Goal: Complete application form

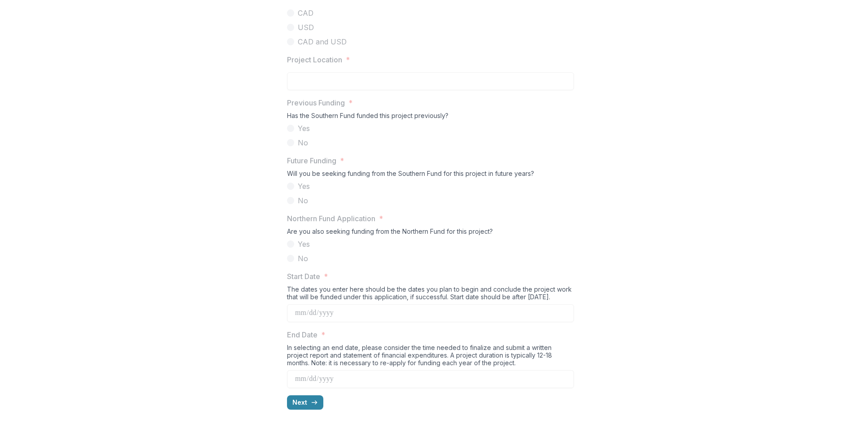
scroll to position [764, 0]
click at [307, 404] on button "Next" at bounding box center [305, 402] width 36 height 14
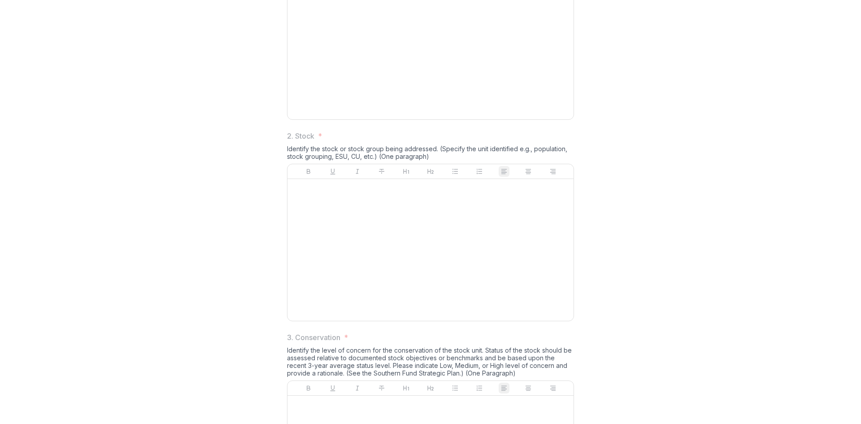
scroll to position [0, 0]
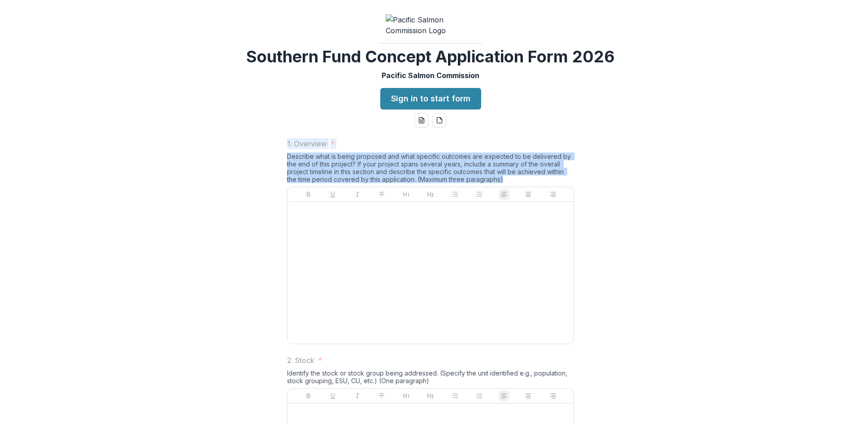
drag, startPoint x: 286, startPoint y: 213, endPoint x: 534, endPoint y: 247, distance: 250.2
click at [534, 247] on div "1. Overview * Describe what is being proposed and what specific outcomes are ex…" at bounding box center [430, 242] width 287 height 209
copy div "1. Overview * Describe what is being proposed and what specific outcomes are ex…"
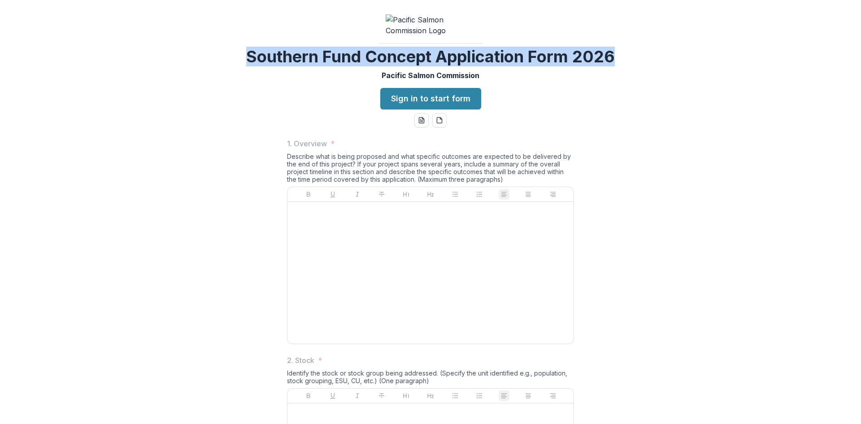
drag, startPoint x: 613, startPoint y: 124, endPoint x: 247, endPoint y: 130, distance: 366.8
click at [247, 66] on h2 "Southern Fund Concept Application Form 2026" at bounding box center [430, 56] width 369 height 19
copy h2 "Southern Fund Concept Application Form 2026"
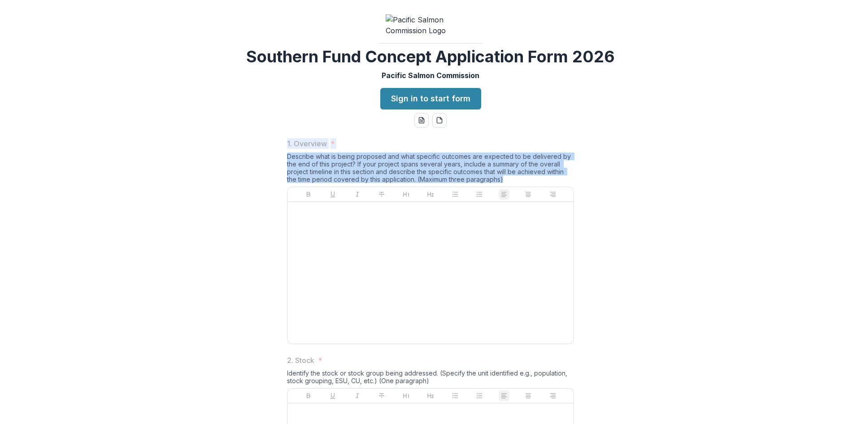
drag, startPoint x: 287, startPoint y: 213, endPoint x: 504, endPoint y: 246, distance: 219.5
click at [504, 246] on div "1. Overview * Describe what is being proposed and what specific outcomes are ex…" at bounding box center [430, 242] width 287 height 209
copy div "1. Overview * Describe what is being proposed and what specific outcomes are ex…"
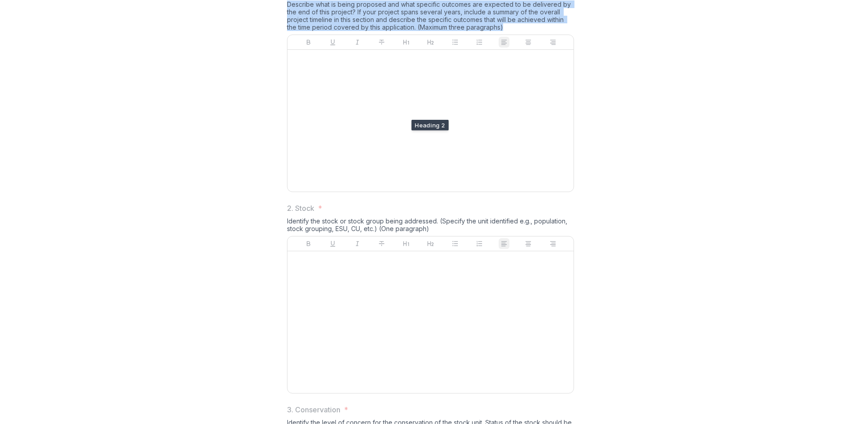
scroll to position [224, 0]
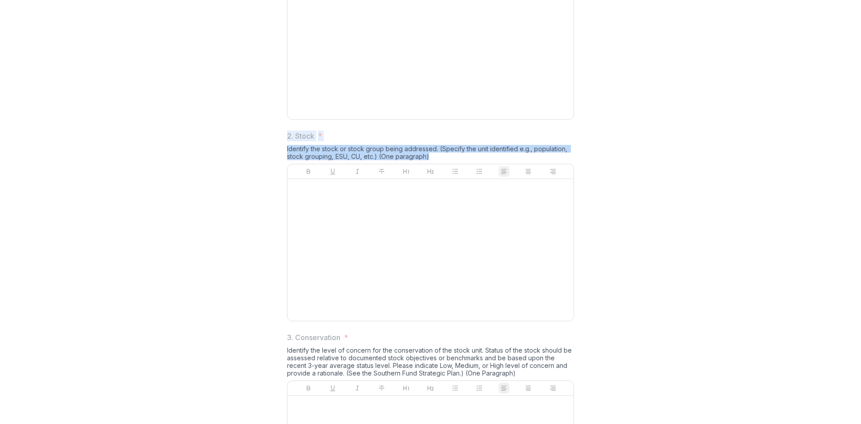
drag, startPoint x: 428, startPoint y: 224, endPoint x: 284, endPoint y: 207, distance: 144.9
copy div "2. Stock * Identify the stock or stock group being addressed. (Specify the unit…"
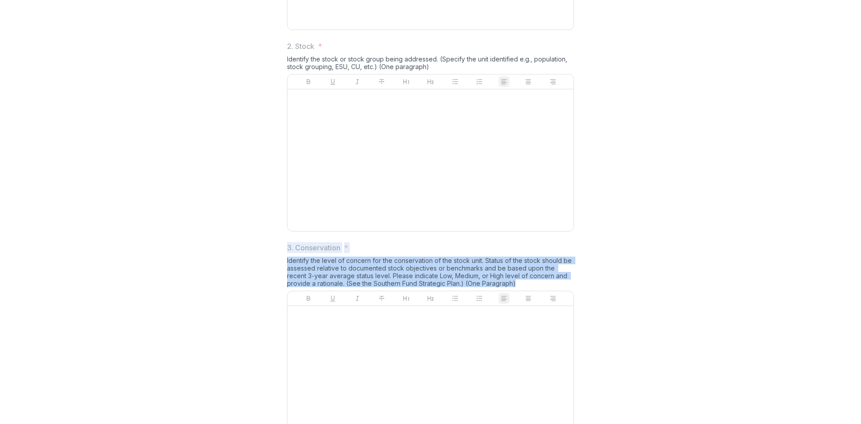
drag, startPoint x: 488, startPoint y: 353, endPoint x: 283, endPoint y: 316, distance: 208.3
copy div "3. Conservation * Identify the level of concern for the conservation of the sto…"
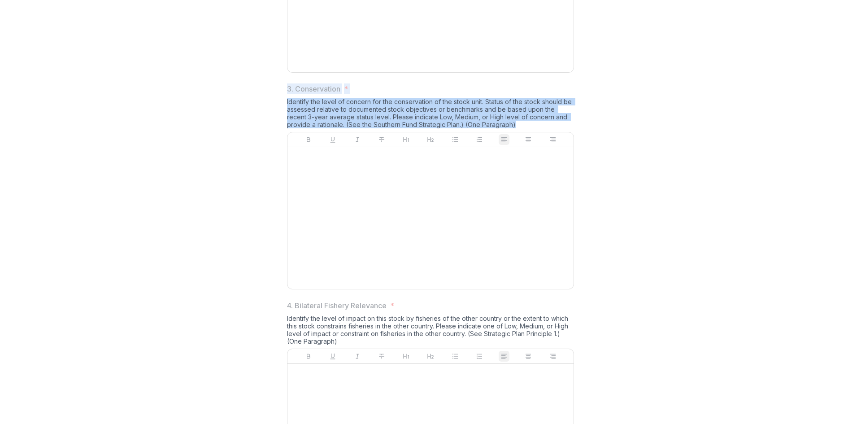
scroll to position [583, 0]
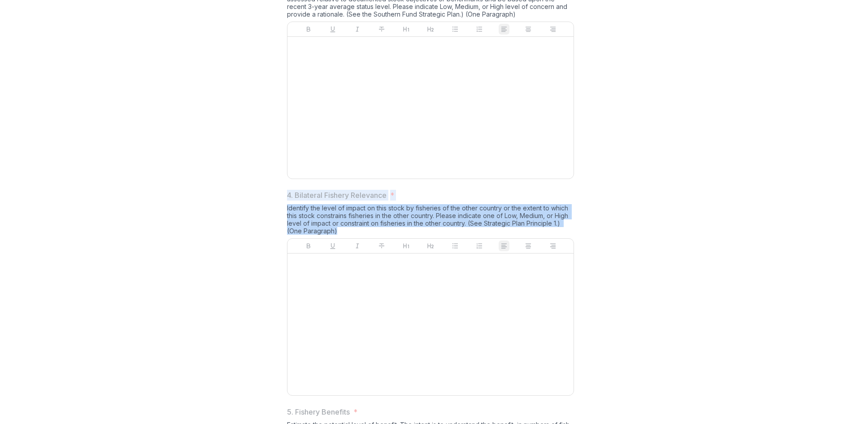
drag, startPoint x: 339, startPoint y: 300, endPoint x: 285, endPoint y: 266, distance: 63.1
click at [285, 266] on div "1. Overview * Describe what is being proposed and what specific outcomes are ex…" at bounding box center [430, 265] width 301 height 1435
copy div "4. Bilateral Fishery Relevance * Identify the level of impact on this stock by …"
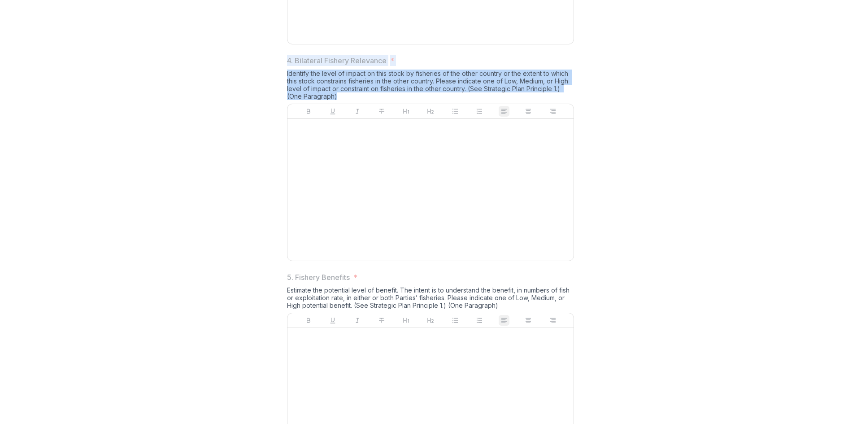
scroll to position [807, 0]
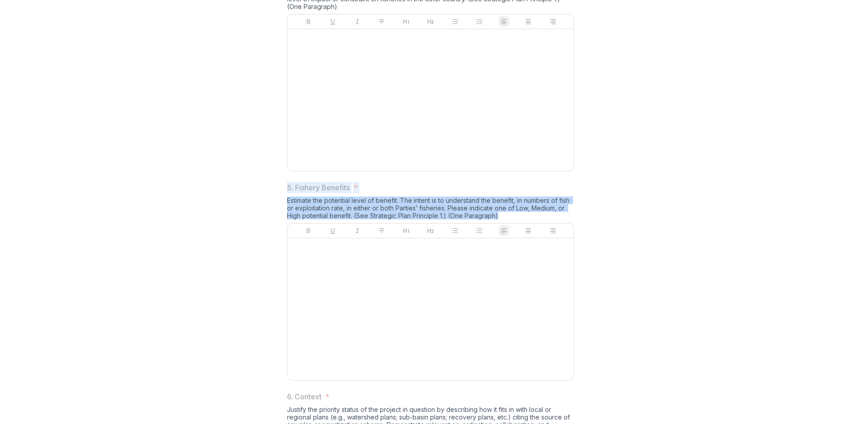
drag, startPoint x: 498, startPoint y: 285, endPoint x: 283, endPoint y: 258, distance: 215.9
click at [283, 258] on div "1. Overview * Describe what is being proposed and what specific outcomes are ex…" at bounding box center [430, 41] width 301 height 1435
copy div "5. Fishery Benefits * Estimate the potential level of benefit. The intent is to…"
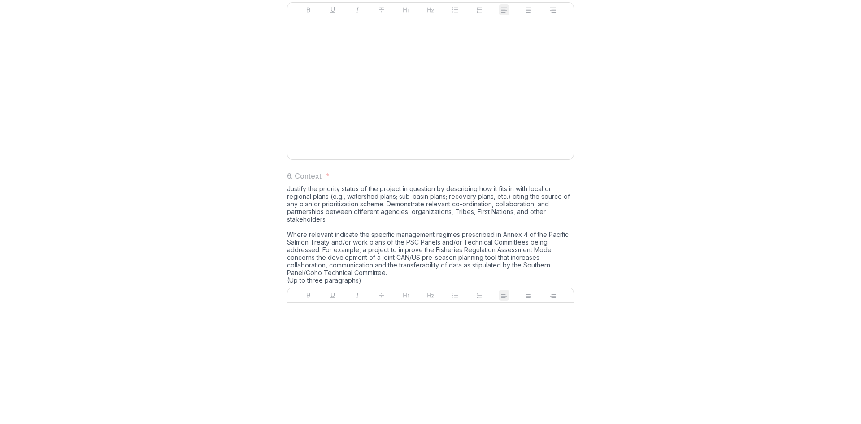
scroll to position [1076, 0]
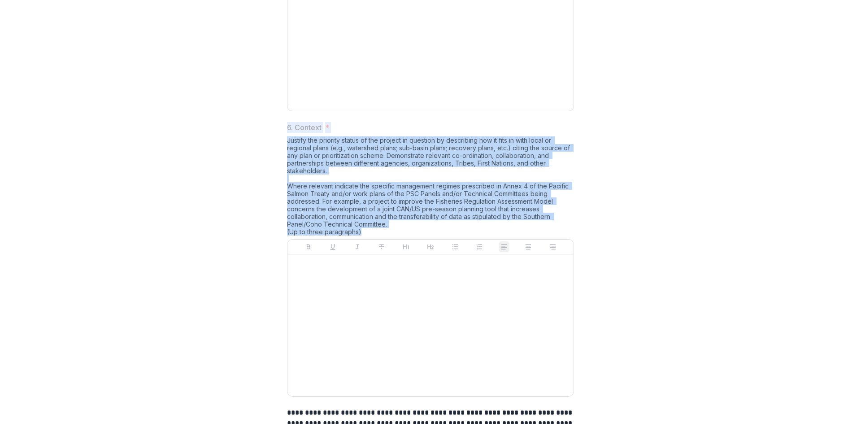
drag, startPoint x: 367, startPoint y: 301, endPoint x: 279, endPoint y: 199, distance: 135.4
copy div "6. Context * Justify the priority status of the project in question by describi…"
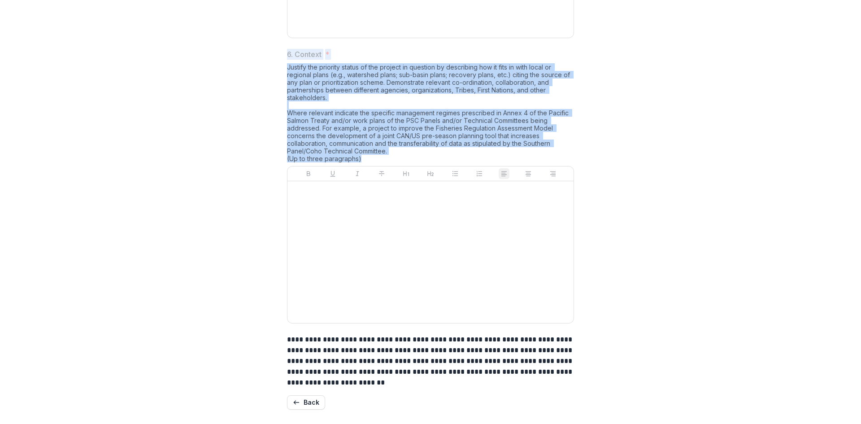
scroll to position [1218, 0]
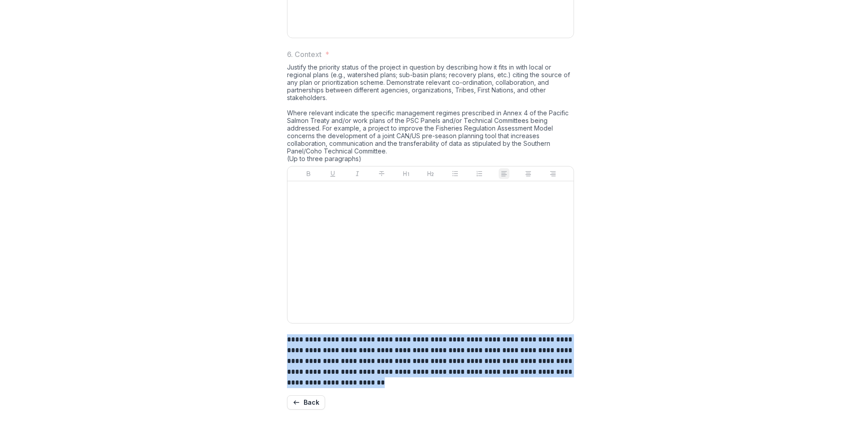
drag, startPoint x: 349, startPoint y: 384, endPoint x: 283, endPoint y: 336, distance: 81.9
copy p "**********"
click at [308, 405] on button "Back" at bounding box center [306, 402] width 38 height 14
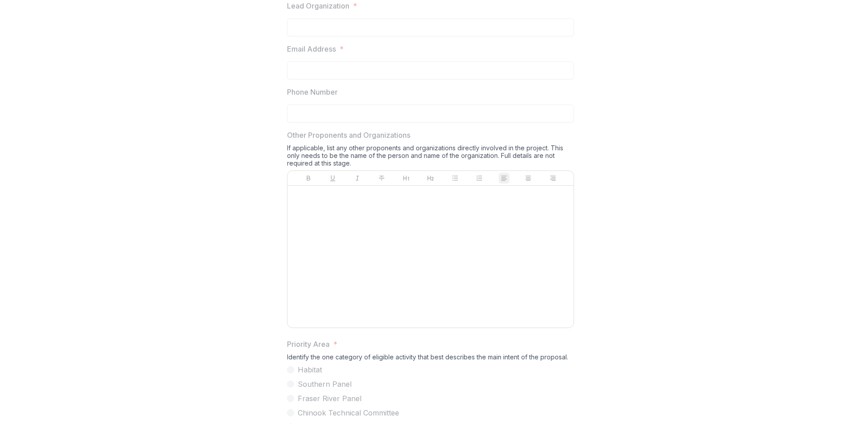
scroll to position [0, 0]
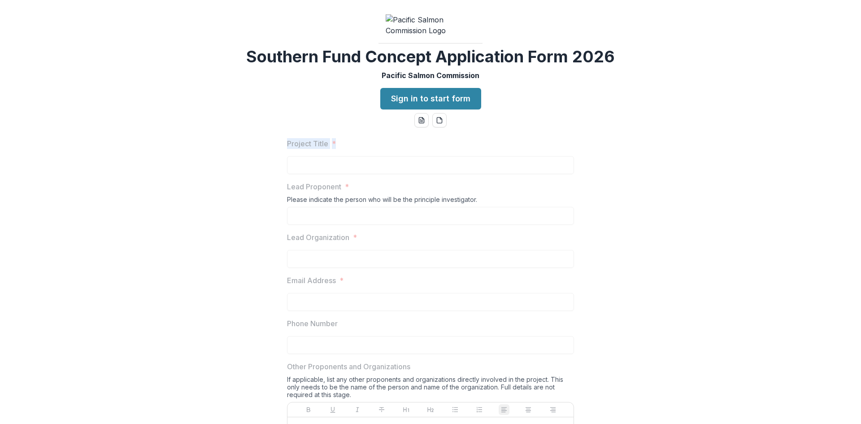
drag, startPoint x: 336, startPoint y: 213, endPoint x: 286, endPoint y: 212, distance: 50.7
click at [287, 149] on label "Project Title *" at bounding box center [428, 143] width 282 height 11
copy label "Project Title *"
click at [342, 225] on div "Lead Proponent * Please indicate the person who will be the principle investiga…" at bounding box center [430, 202] width 287 height 43
drag, startPoint x: 481, startPoint y: 265, endPoint x: 282, endPoint y: 257, distance: 198.3
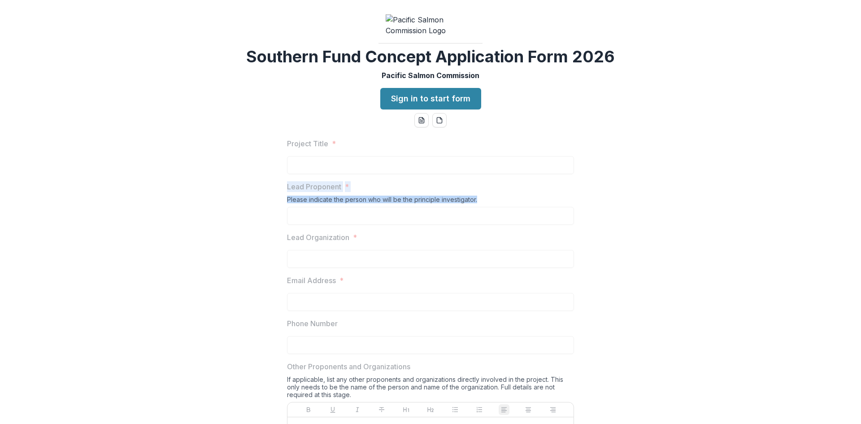
click at [370, 243] on label "Lead Organization *" at bounding box center [428, 237] width 282 height 11
drag, startPoint x: 364, startPoint y: 307, endPoint x: 286, endPoint y: 305, distance: 78.0
click at [287, 243] on label "Lead Organization *" at bounding box center [428, 237] width 282 height 11
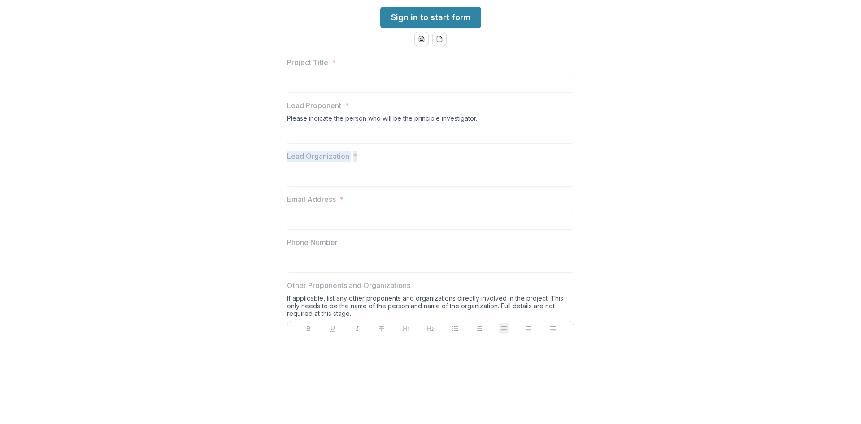
scroll to position [90, 0]
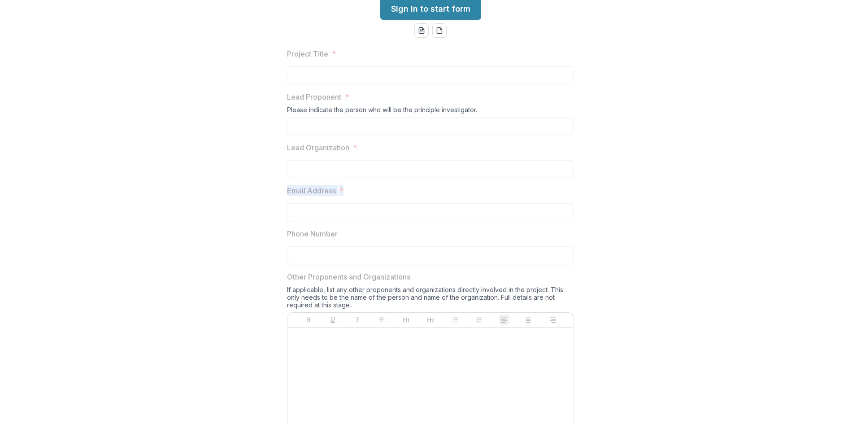
drag, startPoint x: 343, startPoint y: 258, endPoint x: 285, endPoint y: 259, distance: 58.3
click at [341, 239] on label "Phone Number" at bounding box center [428, 233] width 282 height 11
drag, startPoint x: 336, startPoint y: 304, endPoint x: 286, endPoint y: 303, distance: 49.8
click at [287, 239] on p "Phone Number" at bounding box center [312, 233] width 51 height 11
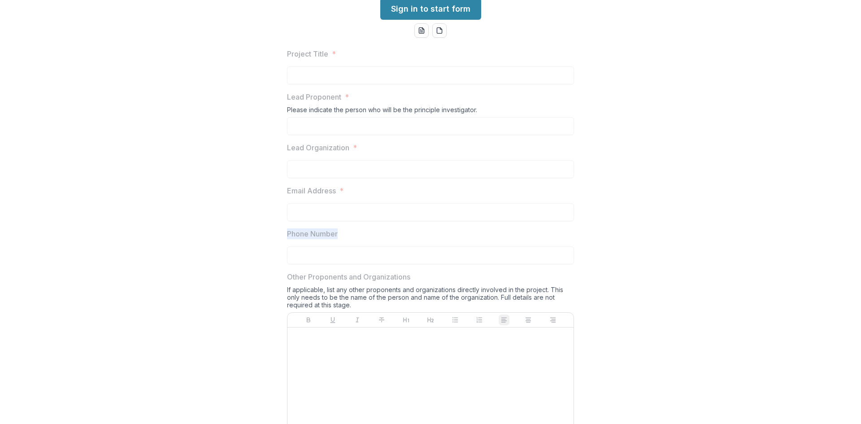
scroll to position [135, 0]
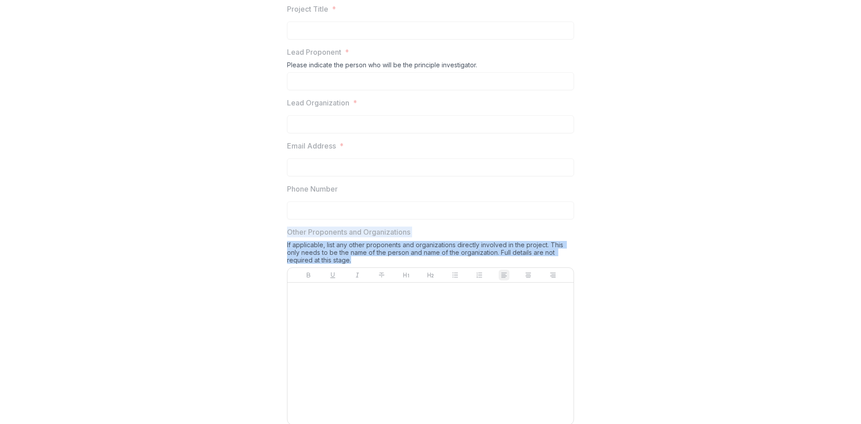
drag, startPoint x: 352, startPoint y: 331, endPoint x: 286, endPoint y: 301, distance: 73.4
click at [287, 301] on div "Other Proponents and Organizations If applicable, list any other proponents and…" at bounding box center [430, 327] width 287 height 202
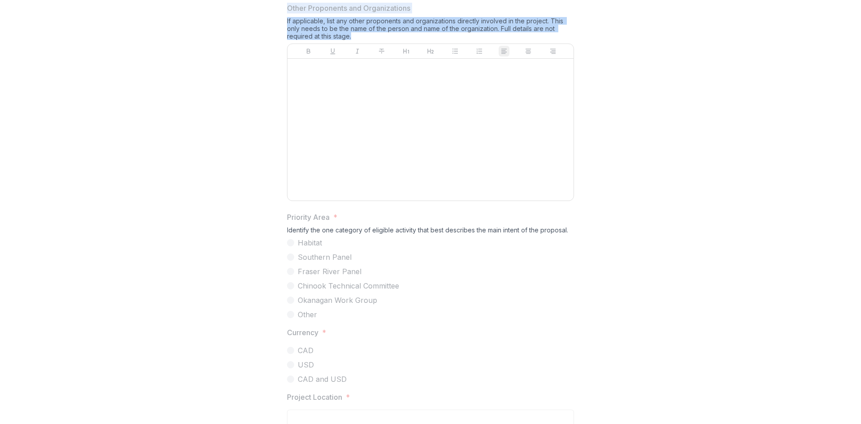
scroll to position [359, 0]
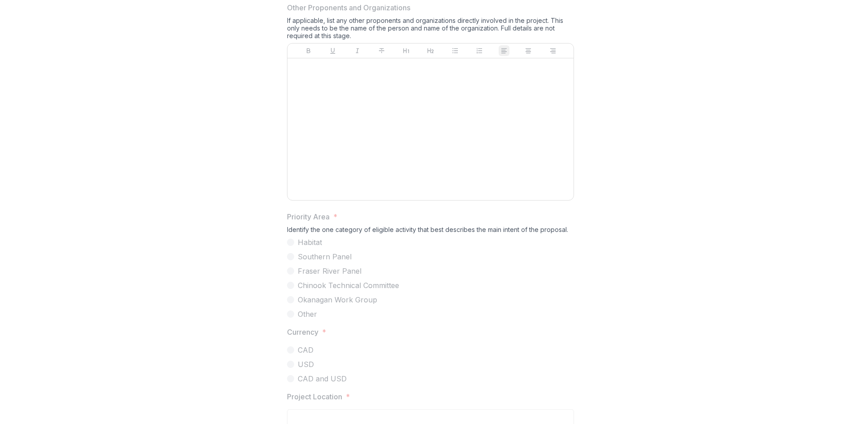
click at [310, 237] on div "Identify the one category of eligible activity that best describes the main int…" at bounding box center [430, 231] width 287 height 11
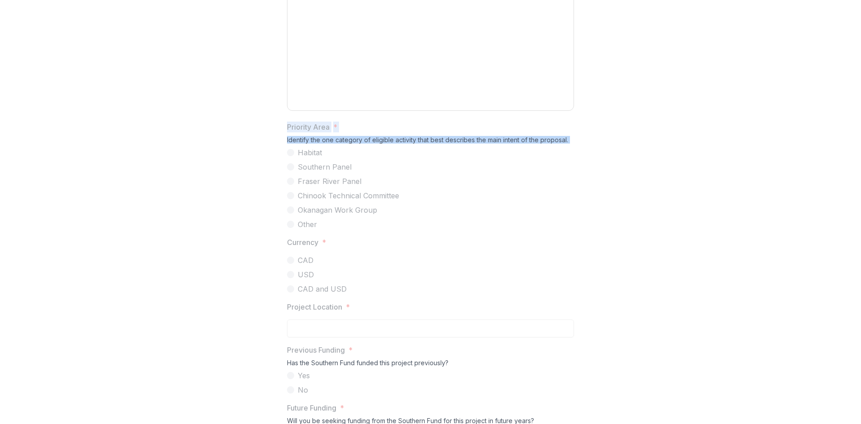
drag, startPoint x: 286, startPoint y: 195, endPoint x: 330, endPoint y: 288, distance: 102.9
click at [330, 230] on div "Priority Area * Identify the one category of eligible activity that best descri…" at bounding box center [430, 176] width 287 height 108
click at [315, 158] on span "Habitat" at bounding box center [310, 152] width 24 height 11
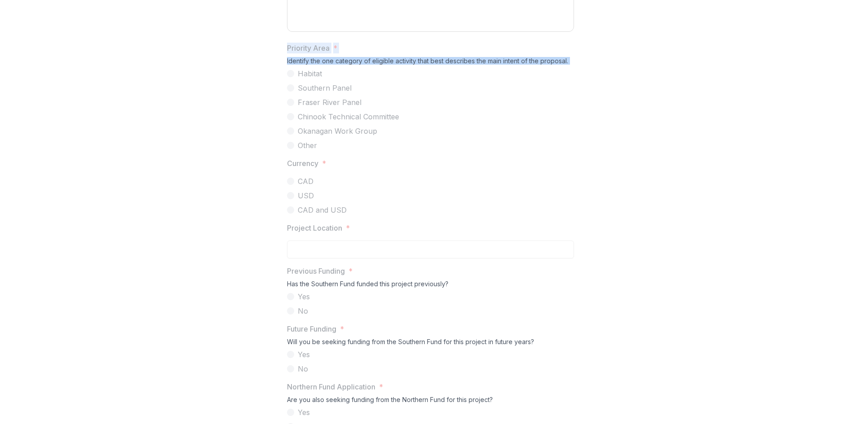
scroll to position [538, 0]
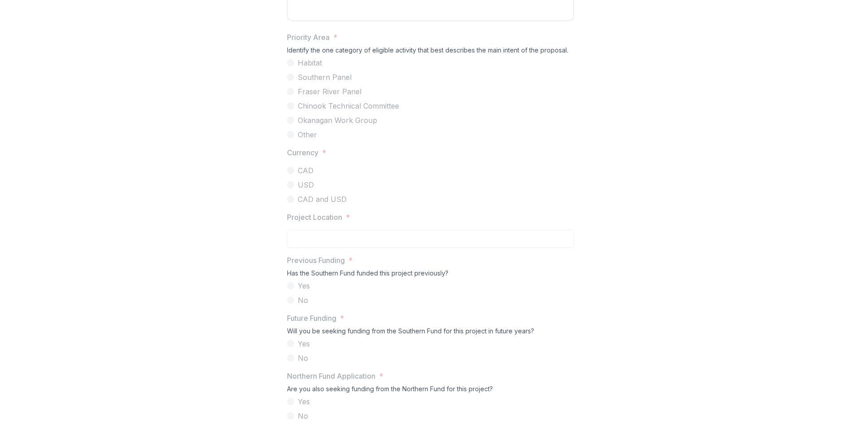
click at [329, 247] on div "Project Location *" at bounding box center [430, 230] width 287 height 36
drag, startPoint x: 326, startPoint y: 222, endPoint x: 282, endPoint y: 224, distance: 44.4
click at [282, 224] on div "Project Title * Lead Proponent * Please indicate the person who will be the pri…" at bounding box center [430, 83] width 301 height 981
click at [343, 279] on div "Project Title * Lead Proponent * Please indicate the person who will be the pri…" at bounding box center [430, 83] width 287 height 981
drag, startPoint x: 349, startPoint y: 286, endPoint x: 285, endPoint y: 285, distance: 64.1
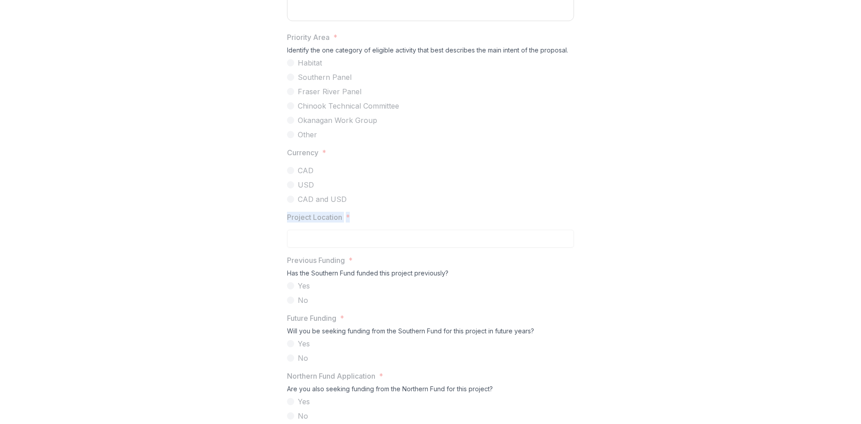
click at [285, 285] on div "Project Title * Lead Proponent * Please indicate the person who will be the pri…" at bounding box center [430, 83] width 301 height 981
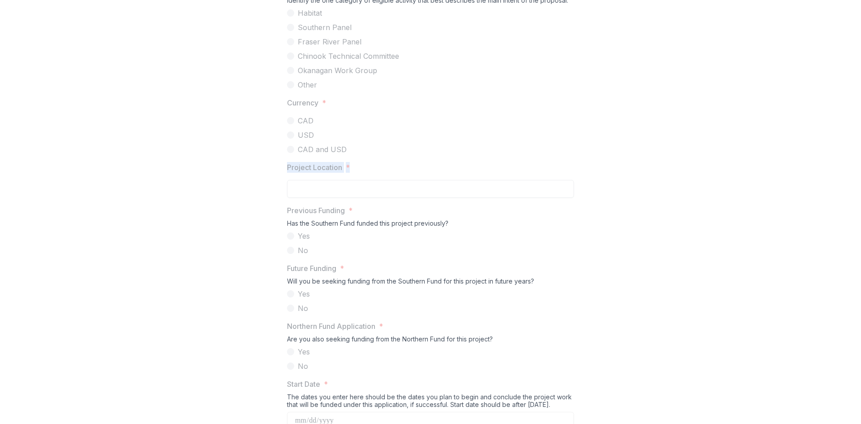
scroll to position [628, 0]
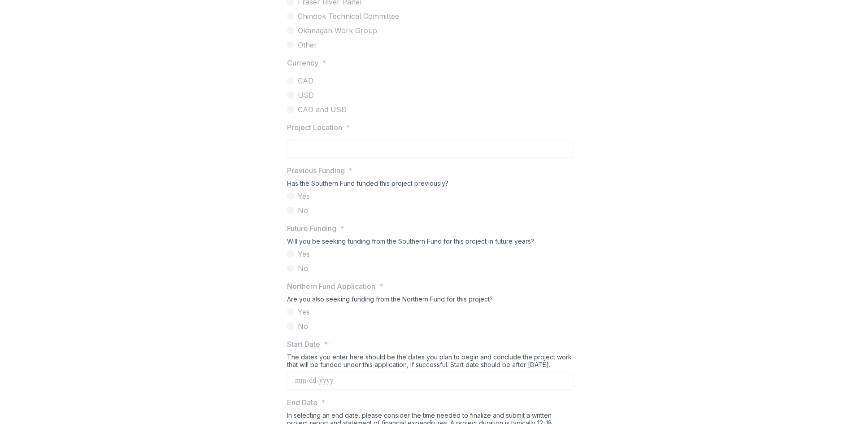
click at [336, 216] on label "No" at bounding box center [430, 210] width 287 height 11
drag, startPoint x: 452, startPoint y: 253, endPoint x: 282, endPoint y: 239, distance: 170.0
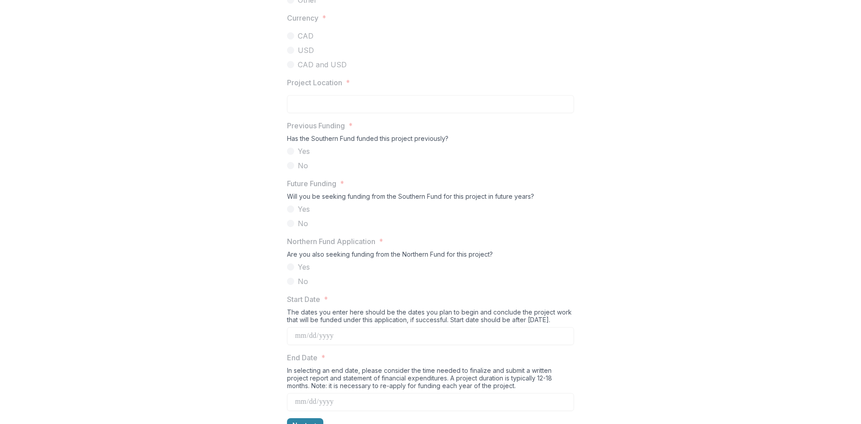
click at [340, 214] on label "Yes" at bounding box center [430, 209] width 287 height 11
drag, startPoint x: 286, startPoint y: 252, endPoint x: 533, endPoint y: 265, distance: 247.8
click at [533, 229] on div "Future Funding * Will you be seeking funding from the Southern Fund for this pr…" at bounding box center [430, 203] width 287 height 51
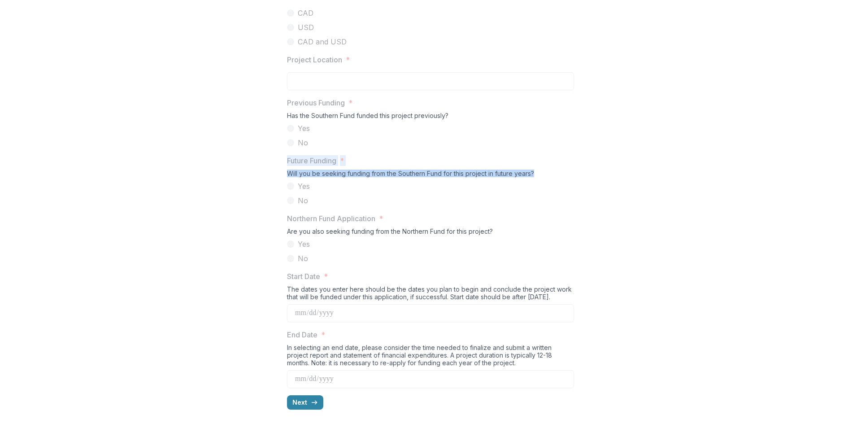
scroll to position [717, 0]
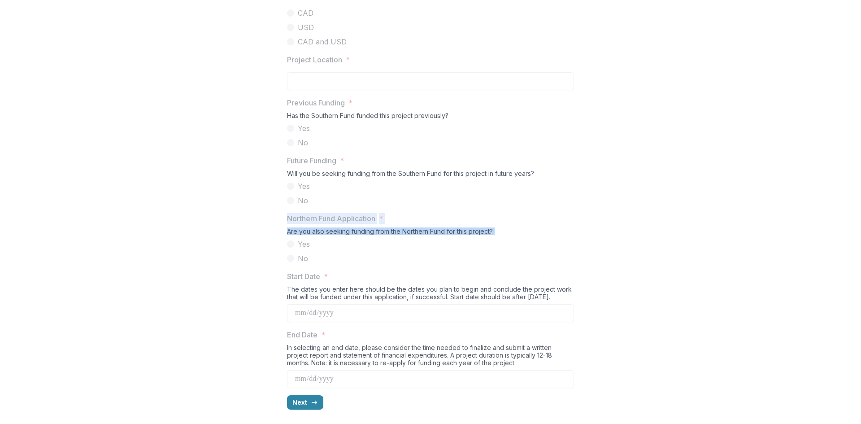
drag, startPoint x: 285, startPoint y: 265, endPoint x: 320, endPoint y: 311, distance: 58.3
click at [292, 277] on p "Start Date" at bounding box center [303, 276] width 33 height 11
drag, startPoint x: 285, startPoint y: 276, endPoint x: 578, endPoint y: 298, distance: 294.0
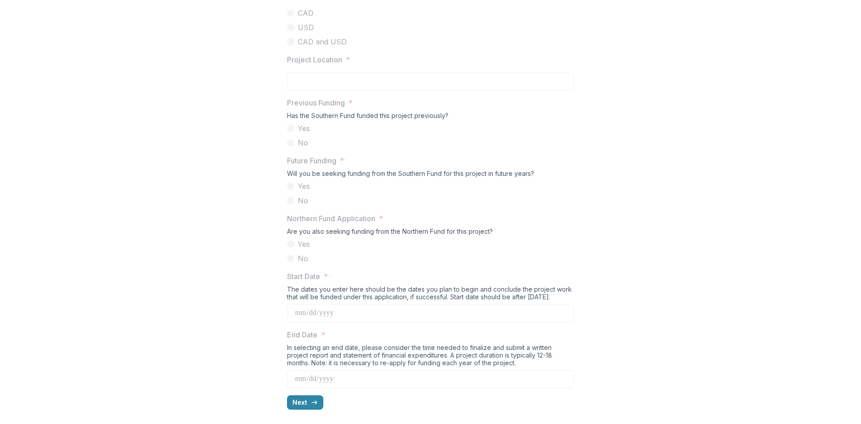
click at [295, 351] on div "In selecting an end date, please consider the time needed to finalize and submi…" at bounding box center [430, 356] width 287 height 26
click at [287, 335] on p "End Date" at bounding box center [302, 334] width 30 height 11
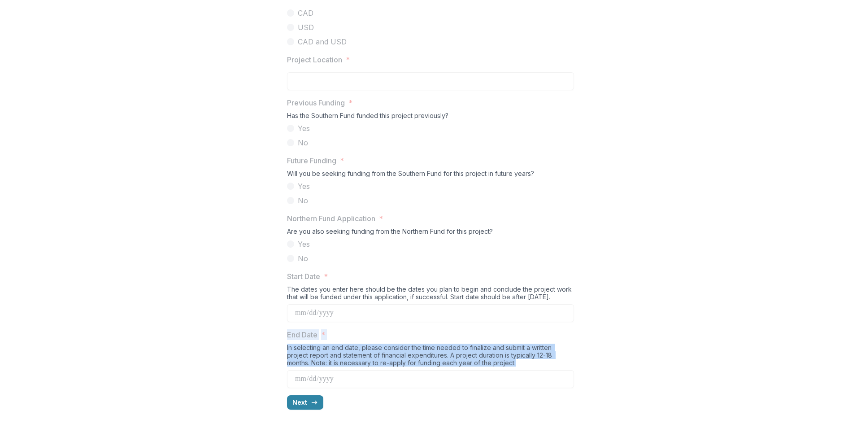
drag, startPoint x: 286, startPoint y: 333, endPoint x: 505, endPoint y: 362, distance: 220.8
click at [505, 362] on div "End Date * In selecting an end date, please consider the time needed to finaliz…" at bounding box center [430, 358] width 287 height 59
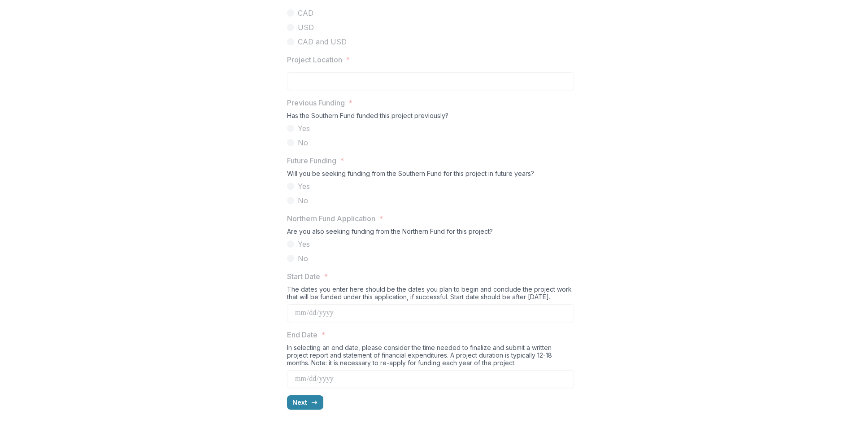
click at [296, 404] on button "Next" at bounding box center [305, 402] width 36 height 14
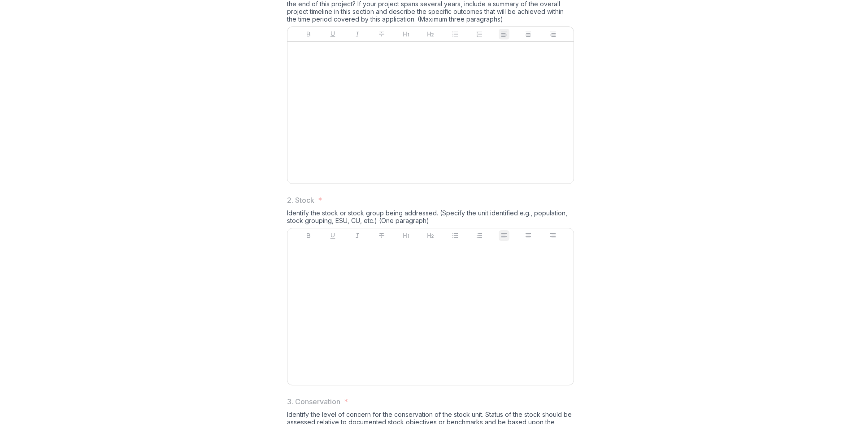
scroll to position [52, 0]
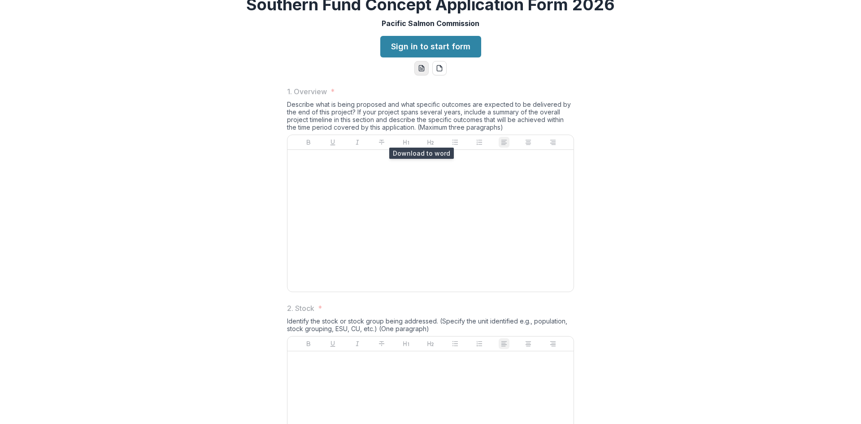
click at [424, 75] on button "word-download" at bounding box center [421, 68] width 14 height 14
